Goal: Find specific page/section: Find specific page/section

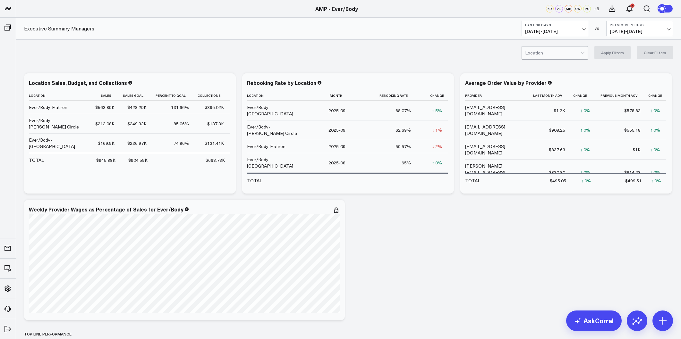
scroll to position [855, 0]
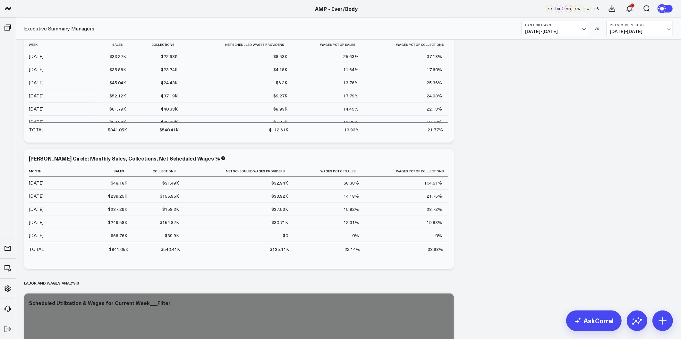
scroll to position [2708, 0]
